Goal: Find specific fact: Find contact information

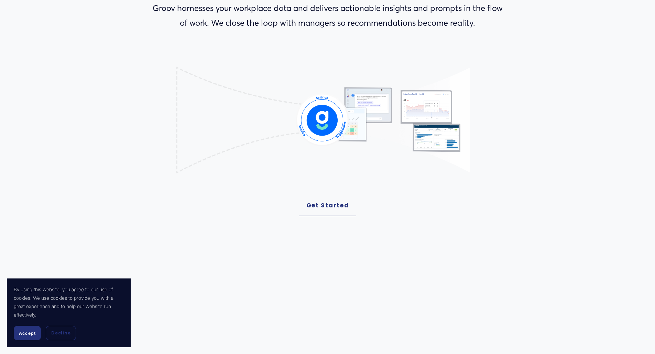
scroll to position [172, 0]
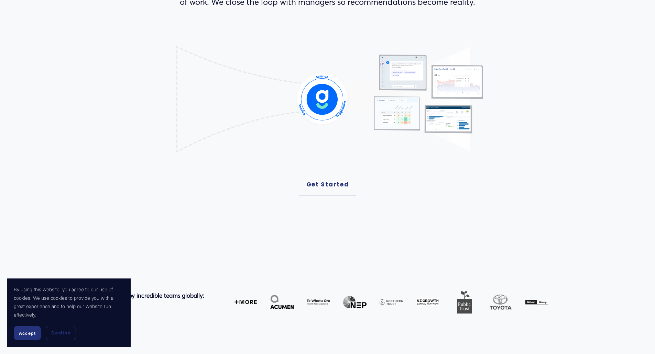
click at [61, 333] on span "Decline" at bounding box center [60, 333] width 19 height 6
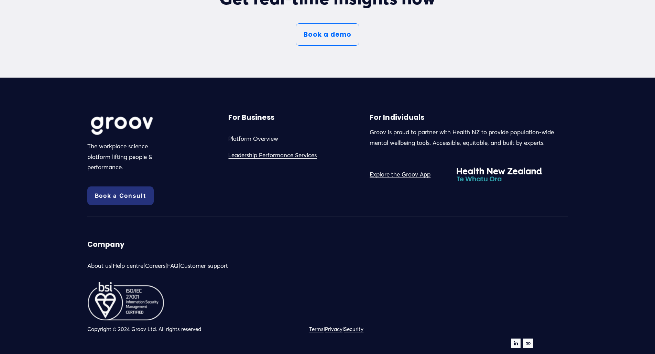
scroll to position [3912, 0]
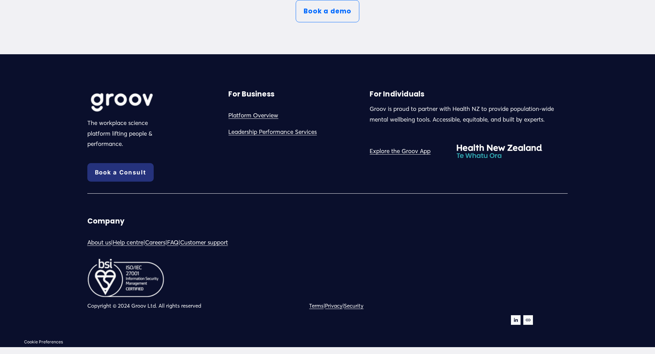
click at [322, 309] on link "Terms" at bounding box center [316, 306] width 14 height 10
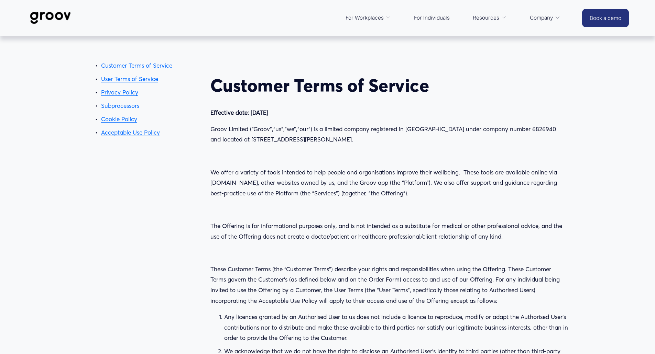
drag, startPoint x: 218, startPoint y: 138, endPoint x: 327, endPoint y: 143, distance: 108.7
click at [327, 143] on p "Groov Limited (“Groov”,“us”,“we”,”our”) is a limited company registered in New …" at bounding box center [388, 134] width 357 height 21
copy p "Level 34, ANZ Centre, 23-29 Albert Street"
